Goal: Task Accomplishment & Management: Manage account settings

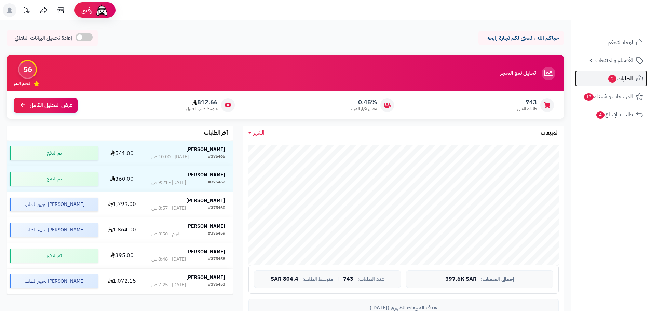
click at [619, 80] on span "الطلبات 2" at bounding box center [620, 79] width 25 height 10
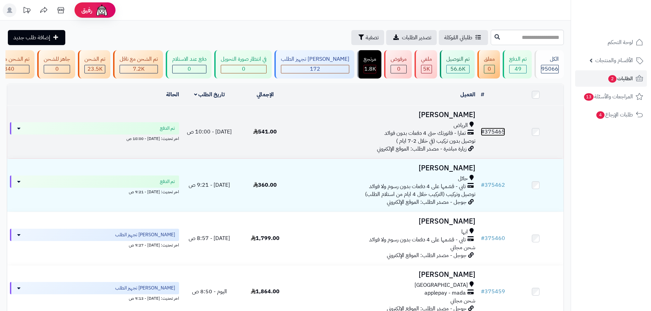
click at [495, 134] on link "# 375465" at bounding box center [493, 132] width 24 height 8
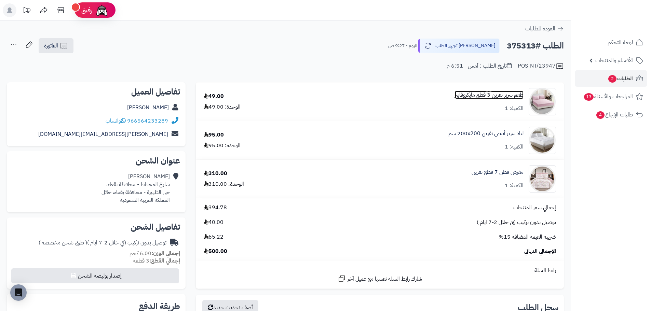
click at [501, 94] on link "طقم سرير نفرين 3 قطع مايكروفايبر" at bounding box center [489, 95] width 69 height 8
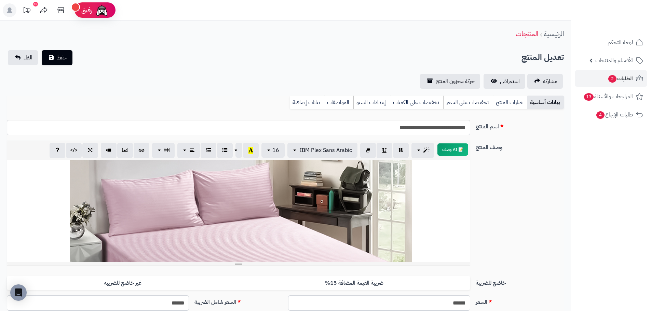
scroll to position [171, 0]
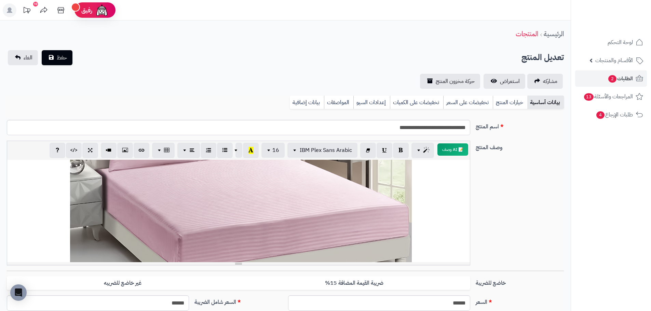
click at [216, 196] on div "**********" at bounding box center [238, 211] width 463 height 103
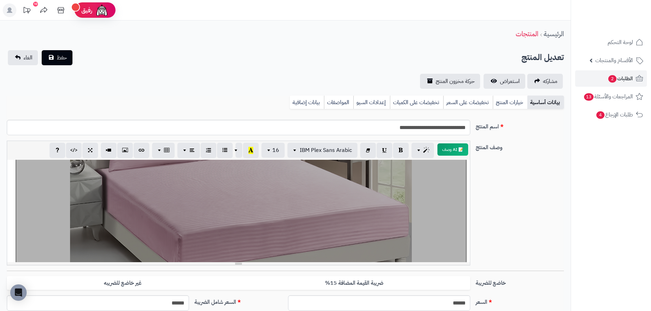
click at [216, 196] on div at bounding box center [241, 194] width 450 height 341
click at [517, 81] on span "استعراض" at bounding box center [510, 81] width 20 height 8
